Goal: Task Accomplishment & Management: Manage account settings

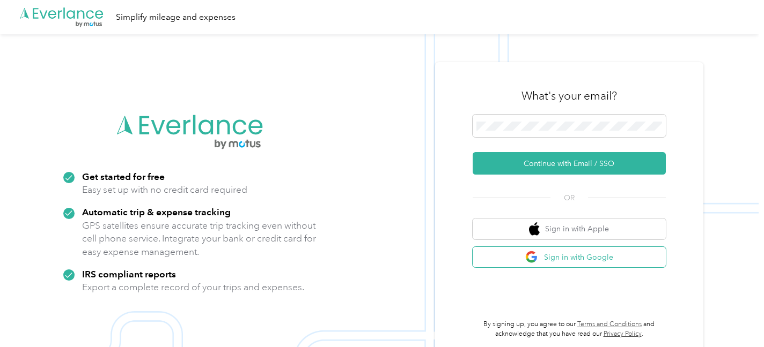
click at [563, 261] on button "Sign in with Google" at bounding box center [568, 257] width 193 height 21
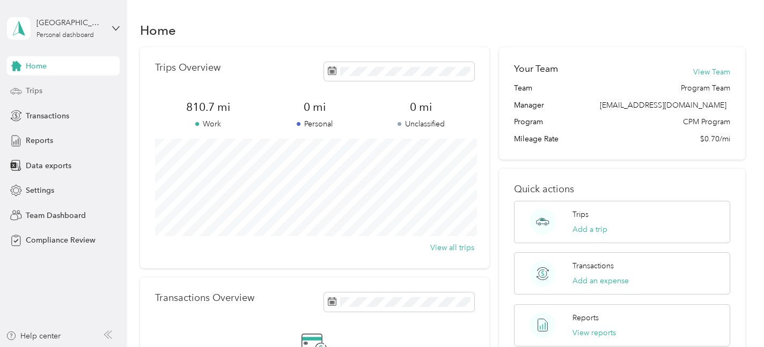
click at [45, 90] on div "Trips" at bounding box center [63, 91] width 113 height 19
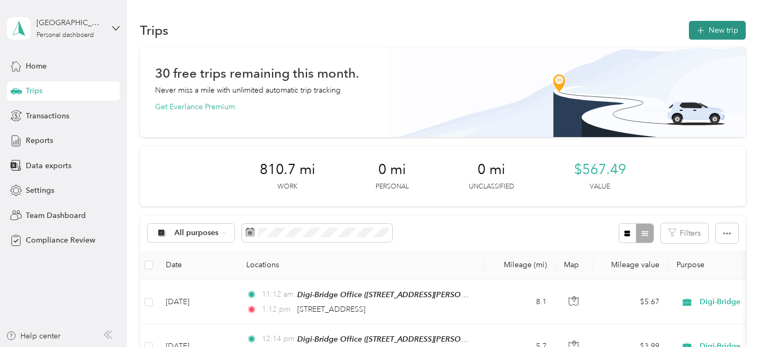
click at [725, 31] on button "New trip" at bounding box center [717, 30] width 57 height 19
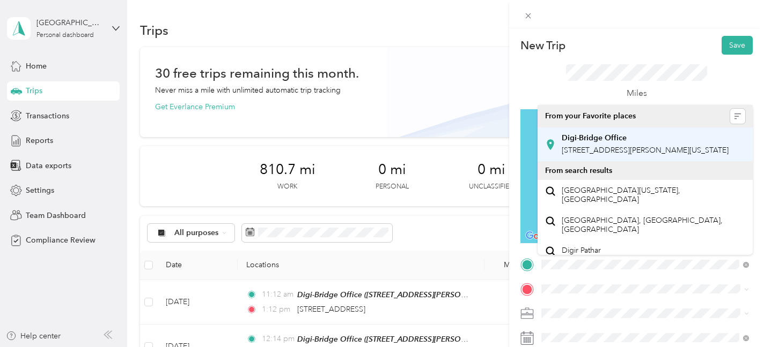
click at [599, 155] on span "[STREET_ADDRESS][PERSON_NAME][US_STATE]" at bounding box center [644, 150] width 167 height 9
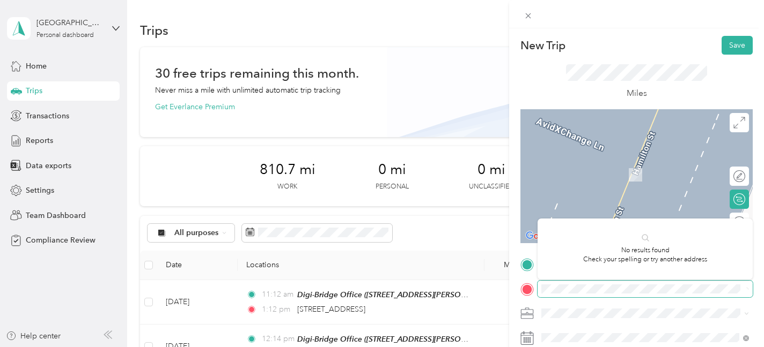
scroll to position [0, 68]
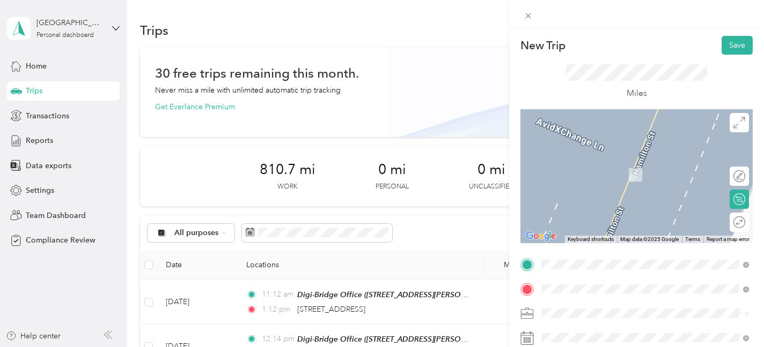
click at [588, 205] on span "[STREET_ADDRESS][PERSON_NAME][US_STATE]" at bounding box center [644, 200] width 167 height 10
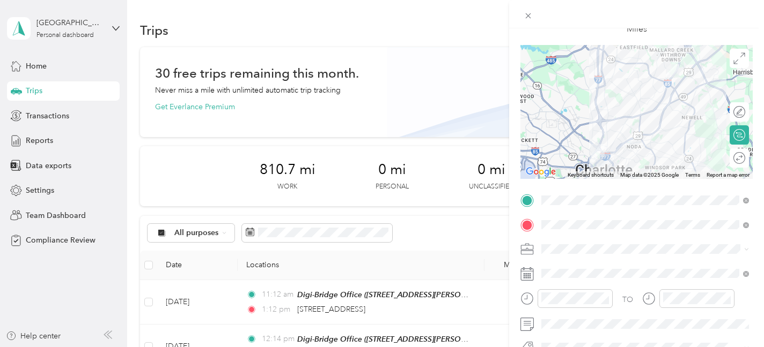
scroll to position [72, 0]
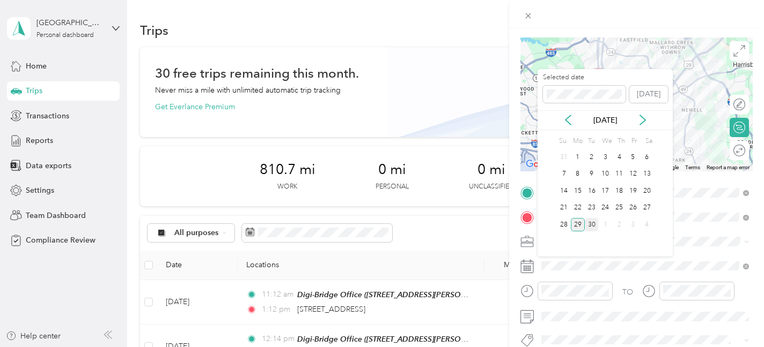
click at [592, 225] on div "30" at bounding box center [591, 224] width 14 height 13
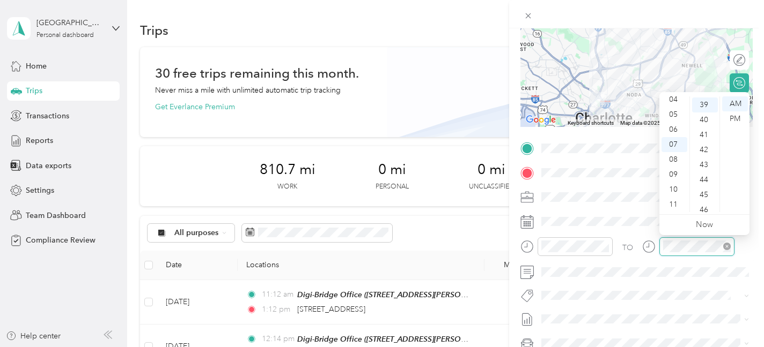
scroll to position [586, 0]
click at [673, 201] on div "11" at bounding box center [674, 204] width 26 height 15
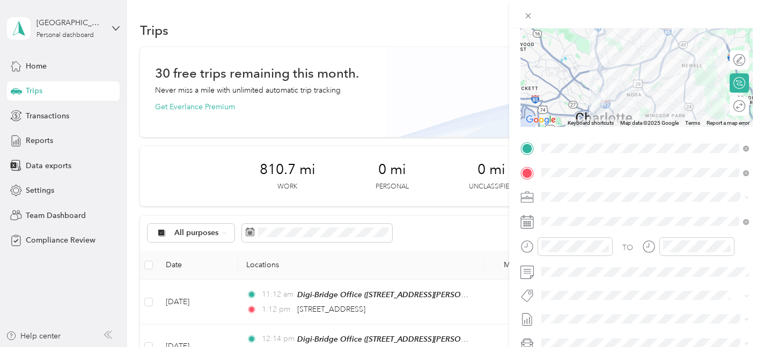
click at [736, 109] on div "Round trip" at bounding box center [738, 106] width 19 height 19
click at [730, 107] on div at bounding box center [728, 106] width 10 height 10
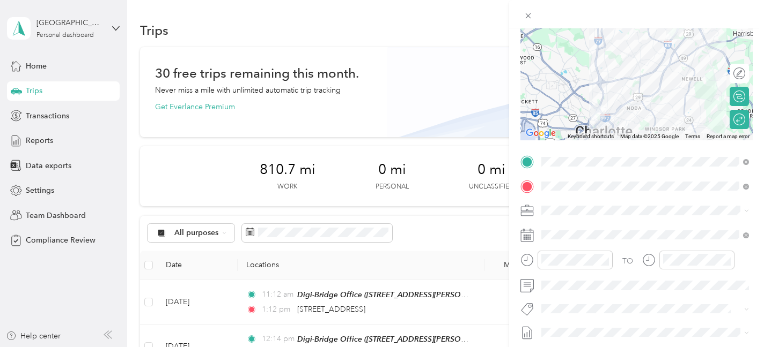
scroll to position [0, 0]
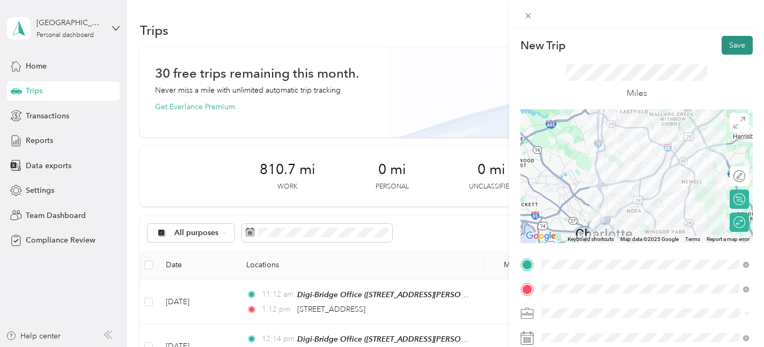
click at [737, 41] on button "Save" at bounding box center [736, 45] width 31 height 19
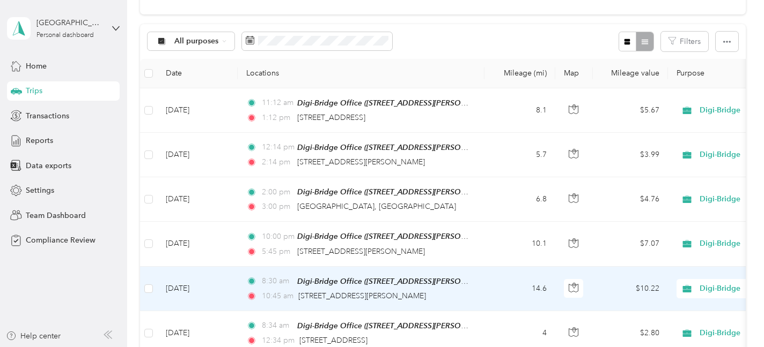
scroll to position [191, 0]
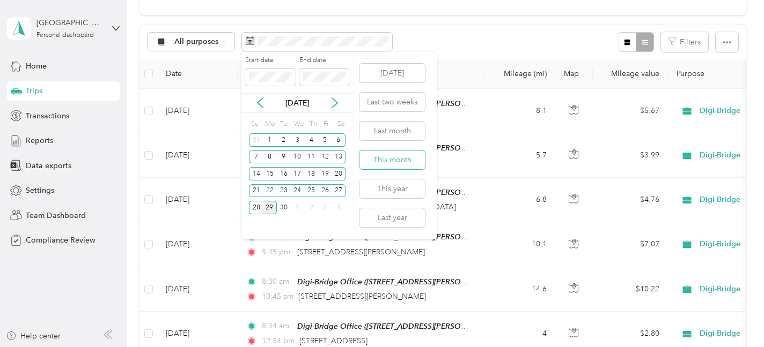
click at [390, 156] on button "This month" at bounding box center [391, 160] width 65 height 19
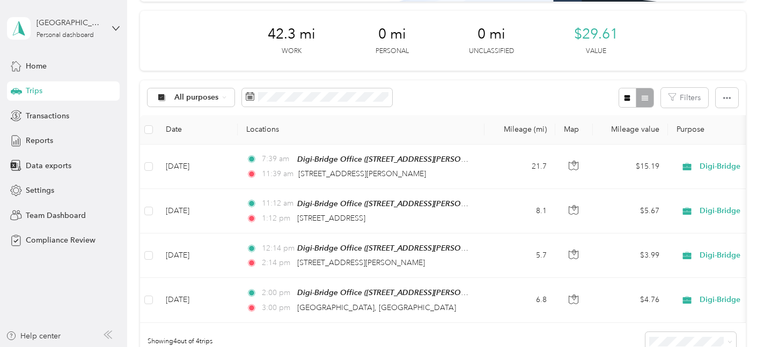
scroll to position [144, 0]
